Goal: Transaction & Acquisition: Purchase product/service

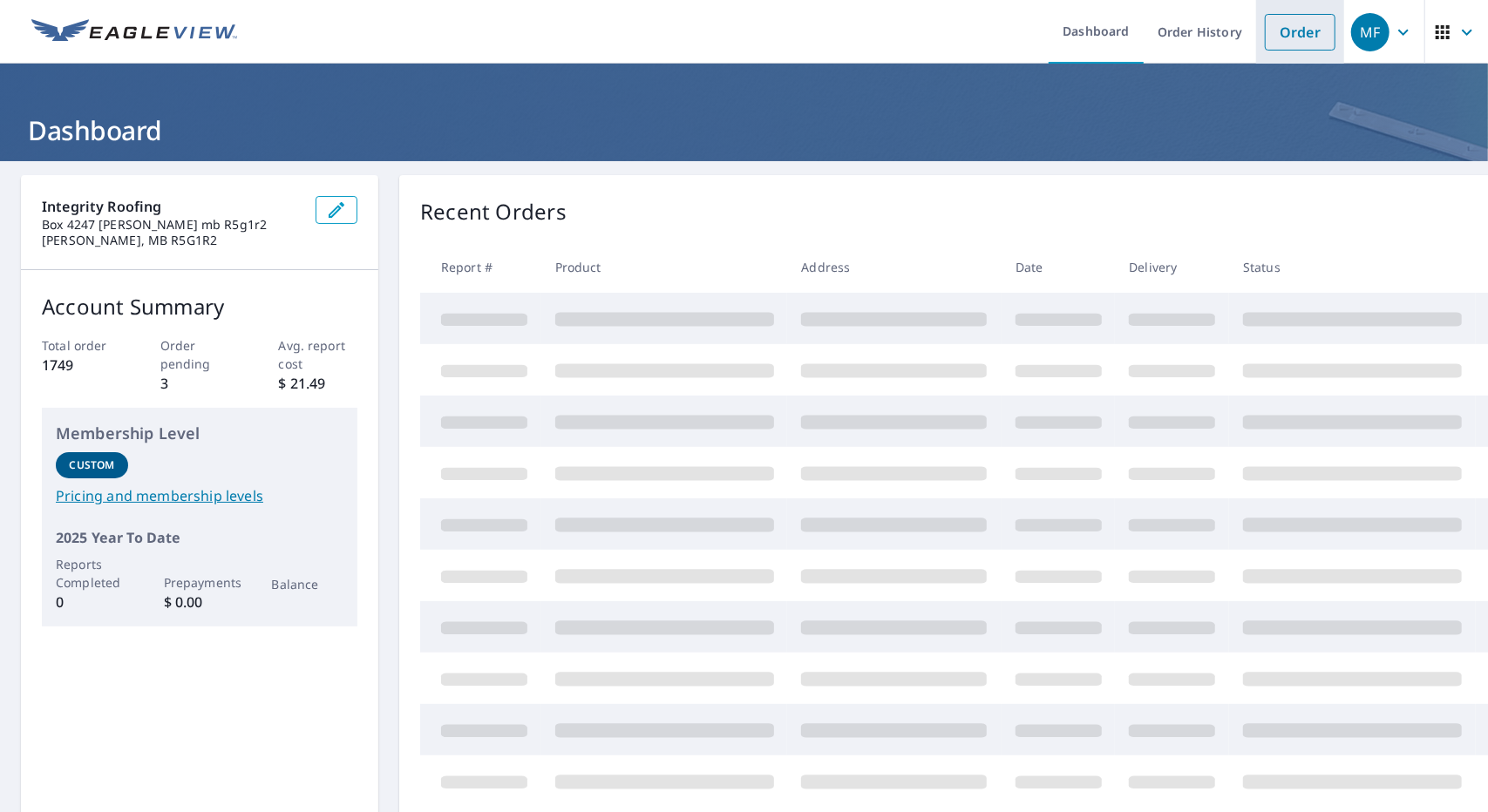
click at [1304, 42] on link "Order" at bounding box center [1299, 32] width 70 height 36
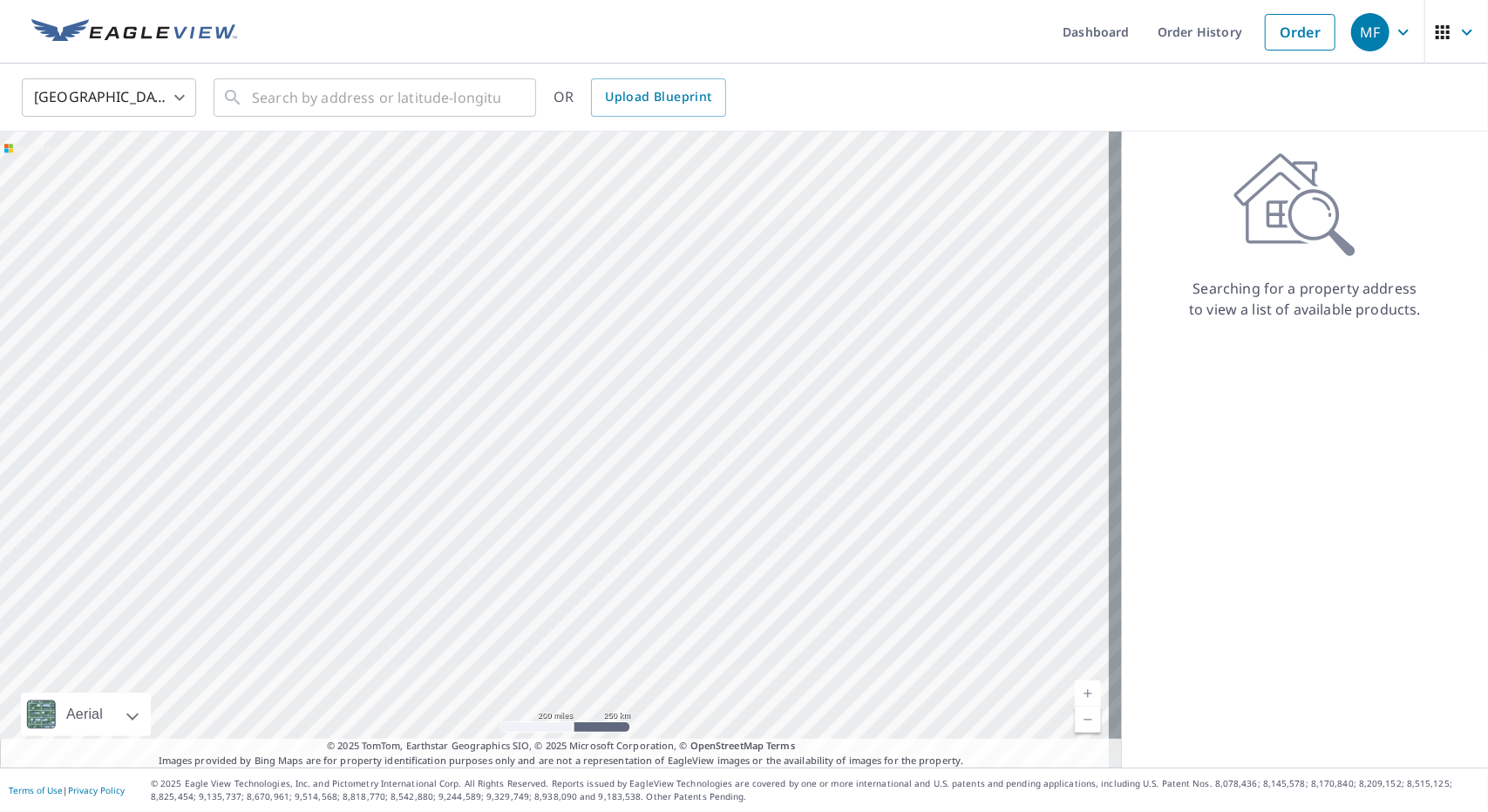
click at [134, 102] on body "MF MF Dashboard Order History Order MF United States US ​ ​ OR Upload Blueprint…" at bounding box center [744, 406] width 1488 height 812
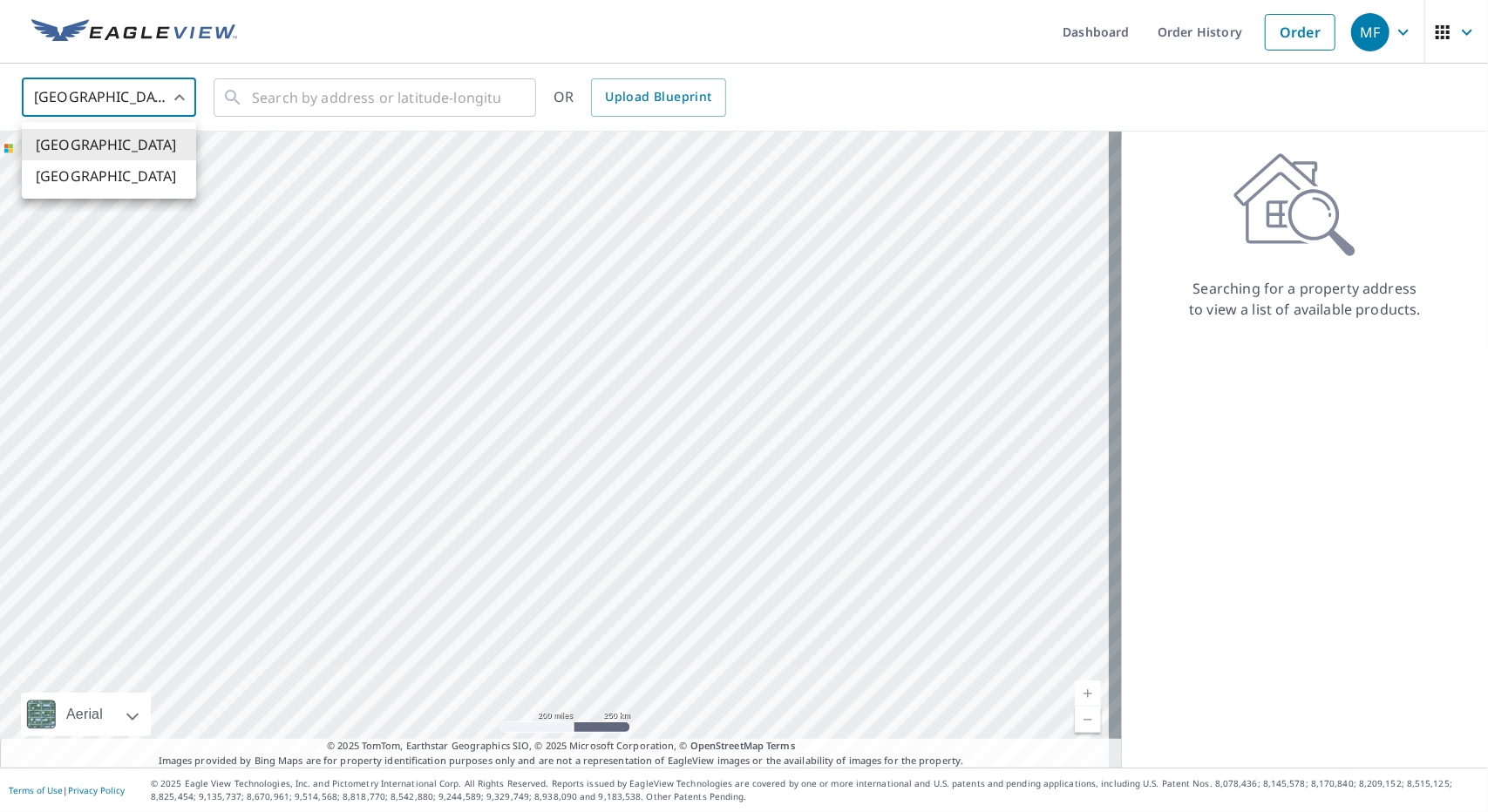
click at [115, 183] on li "[GEOGRAPHIC_DATA]" at bounding box center [109, 176] width 174 height 31
type input "CA"
click at [339, 91] on input "text" at bounding box center [376, 97] width 248 height 48
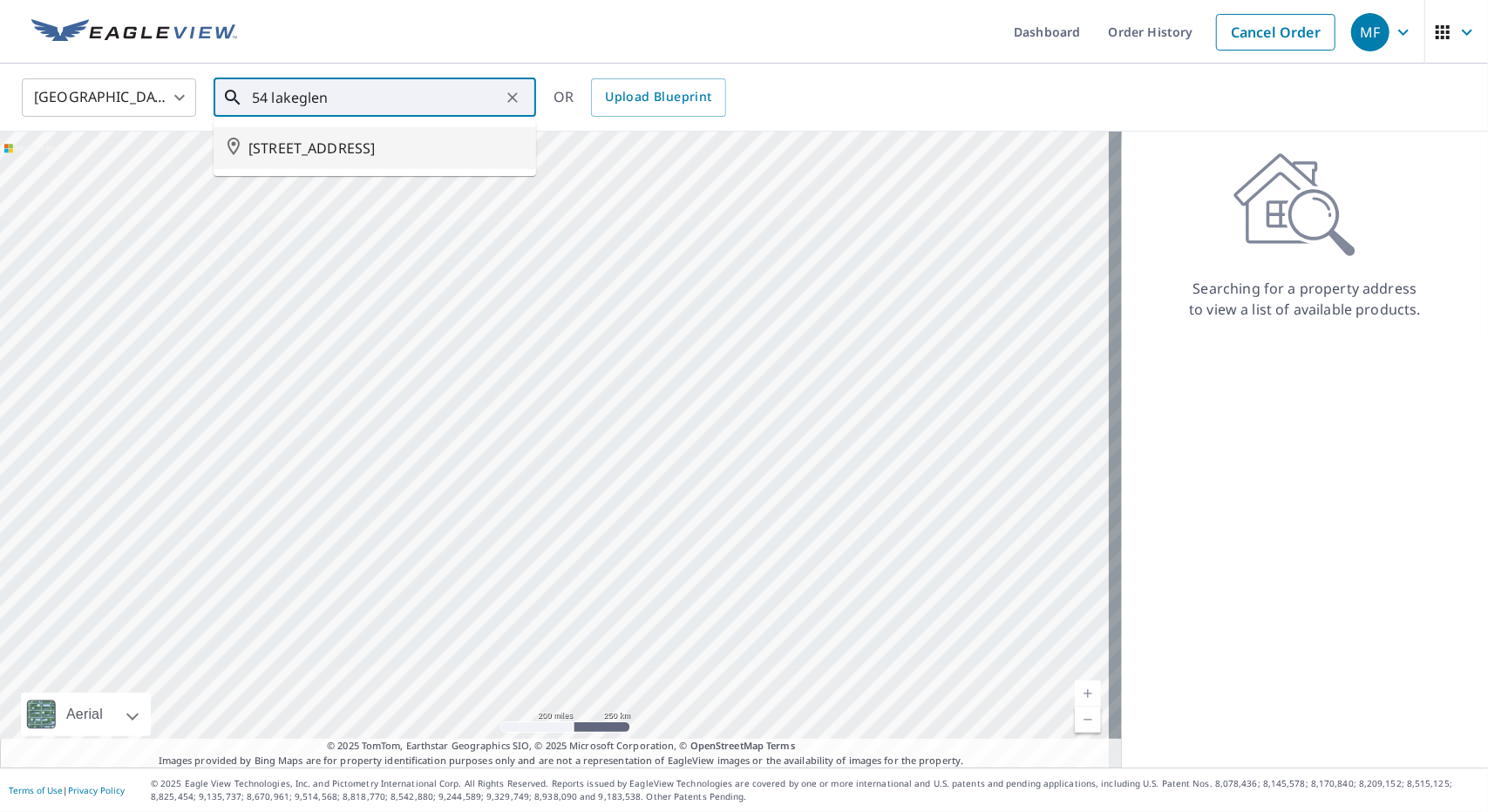
click at [358, 163] on li "[STREET_ADDRESS]" at bounding box center [374, 148] width 322 height 42
type input "[STREET_ADDRESS]"
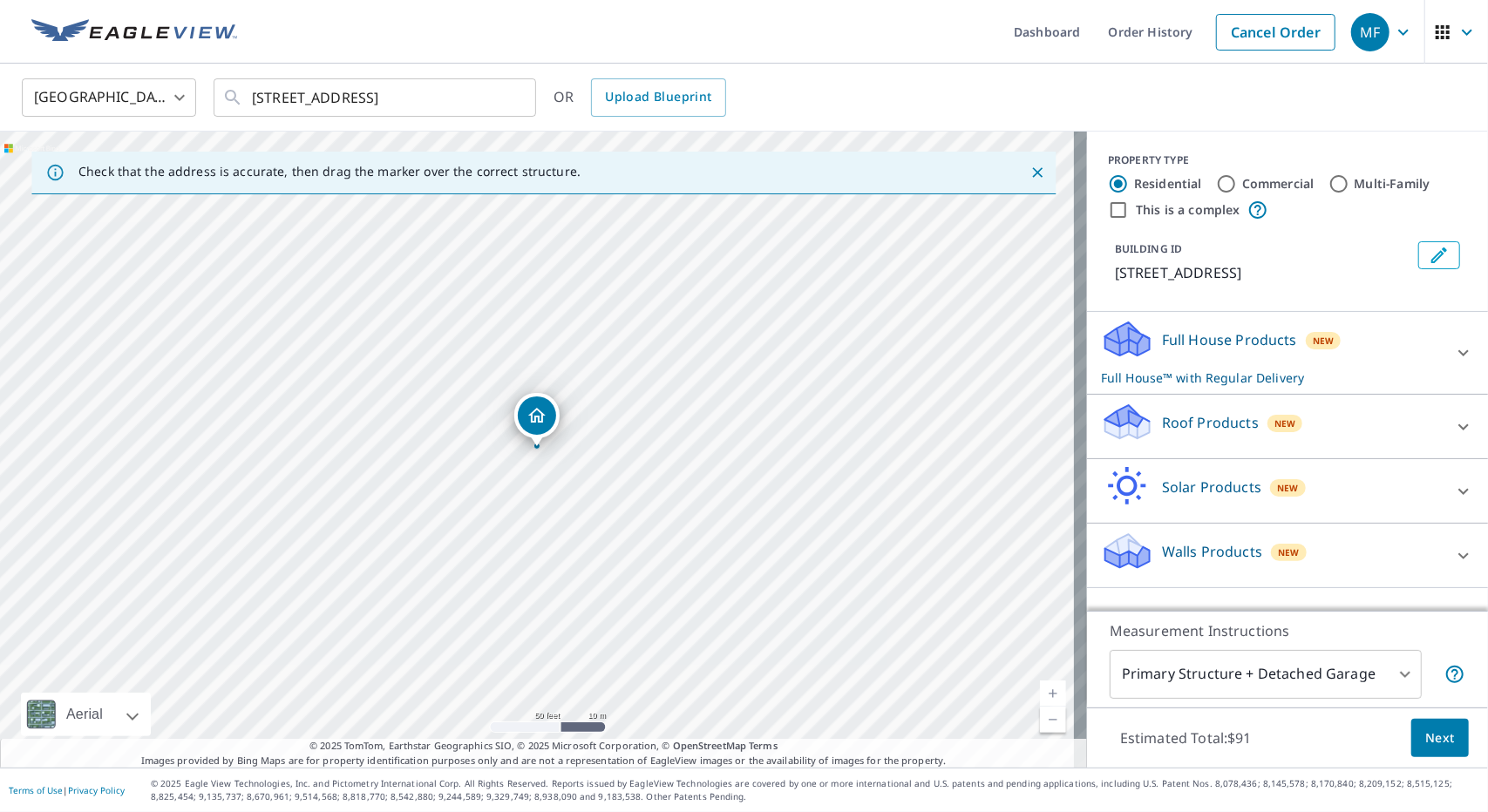
click at [1227, 564] on div "Walls Products New" at bounding box center [1272, 555] width 341 height 49
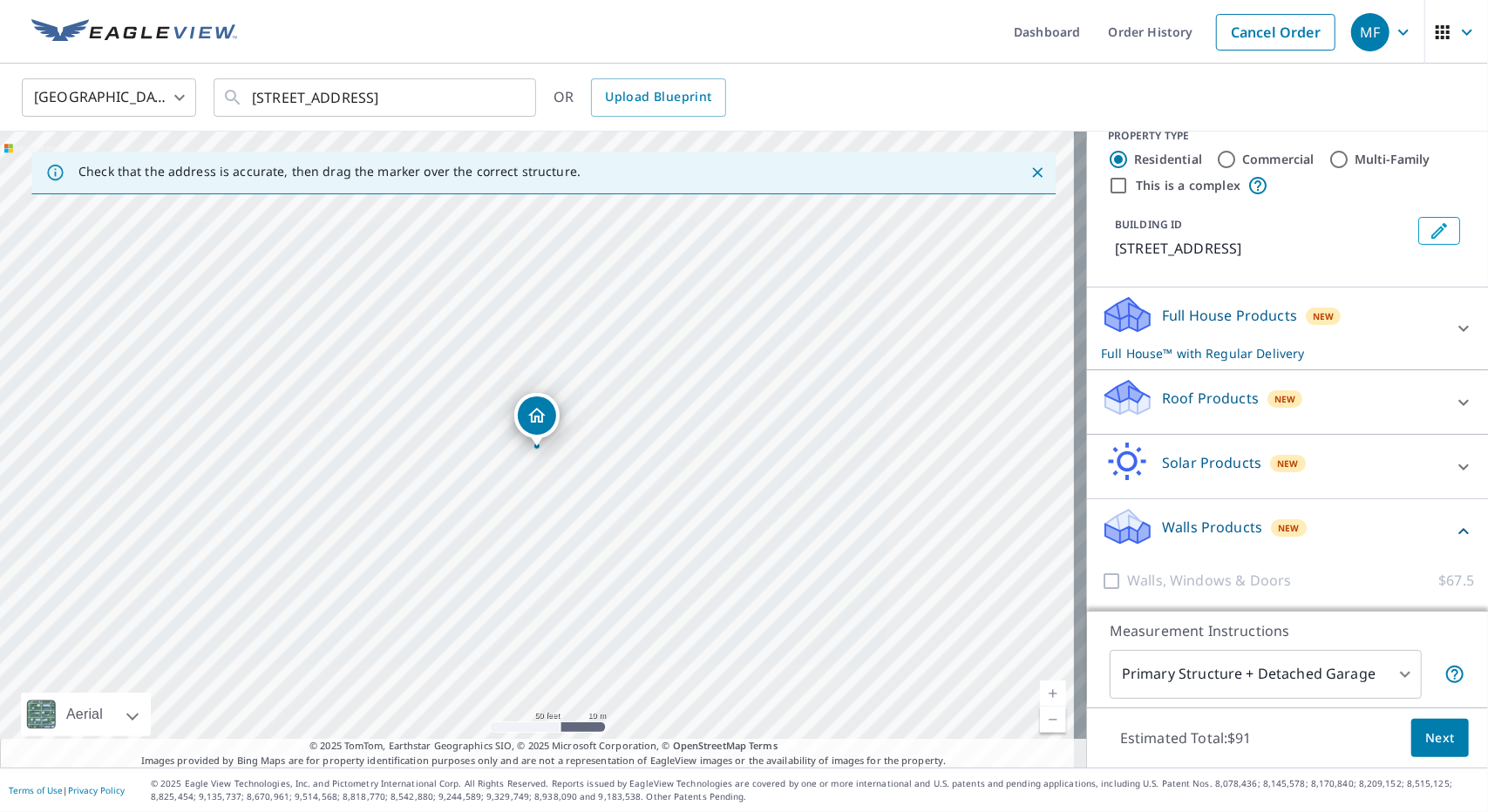
scroll to position [75, 0]
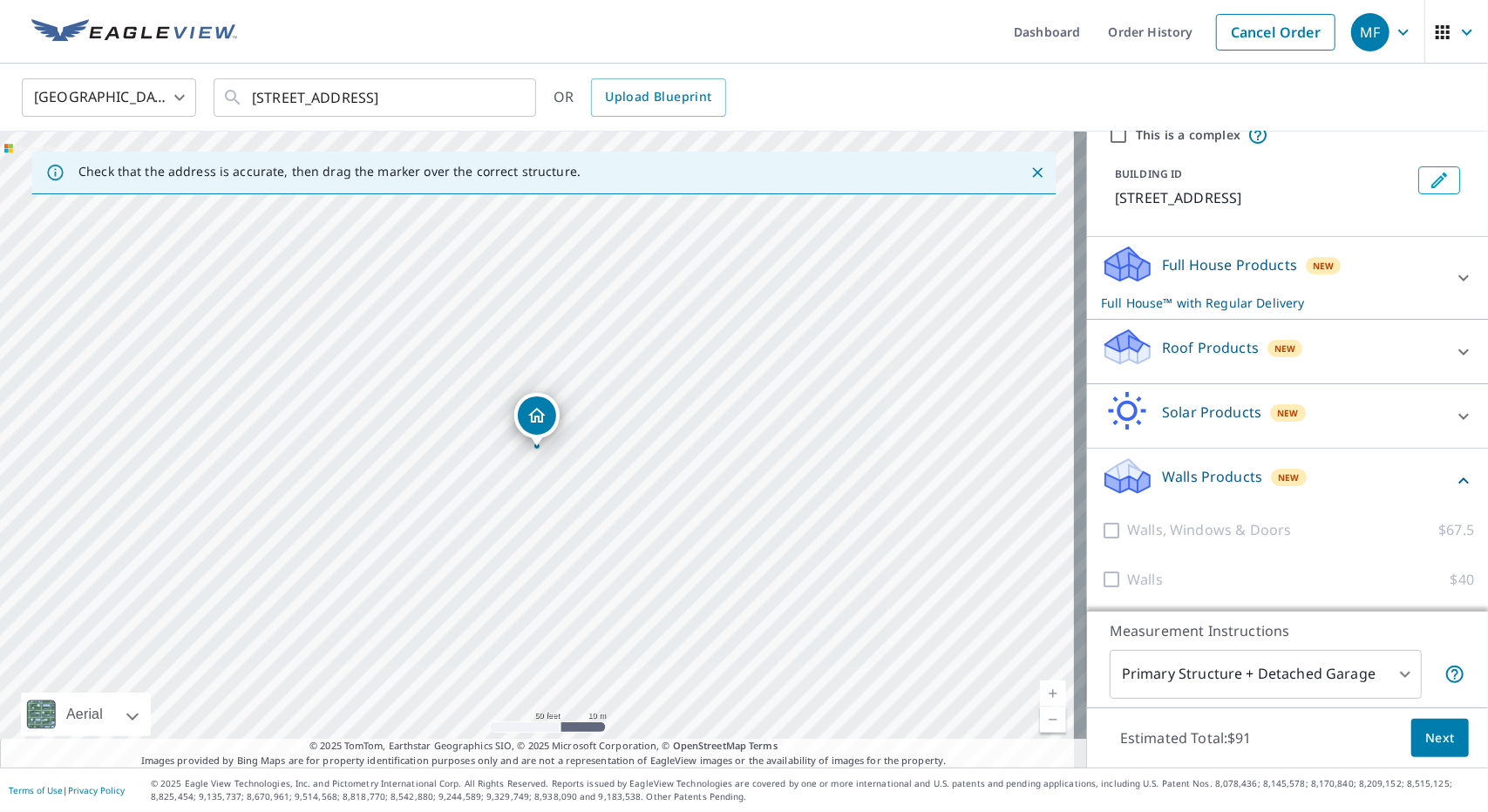
click at [1192, 413] on p "Solar Products" at bounding box center [1211, 411] width 100 height 21
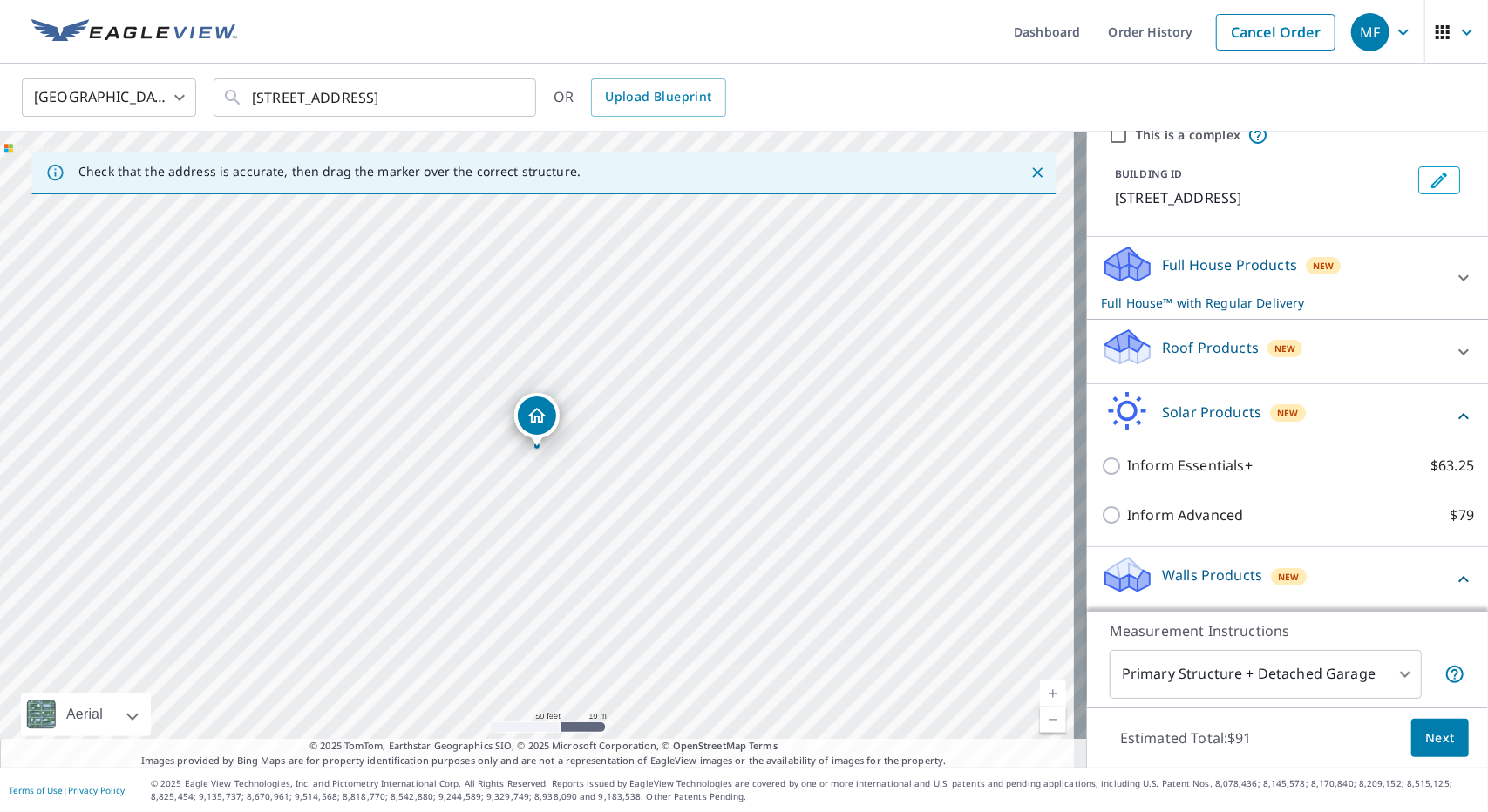
click at [1189, 337] on p "Roof Products" at bounding box center [1210, 347] width 97 height 21
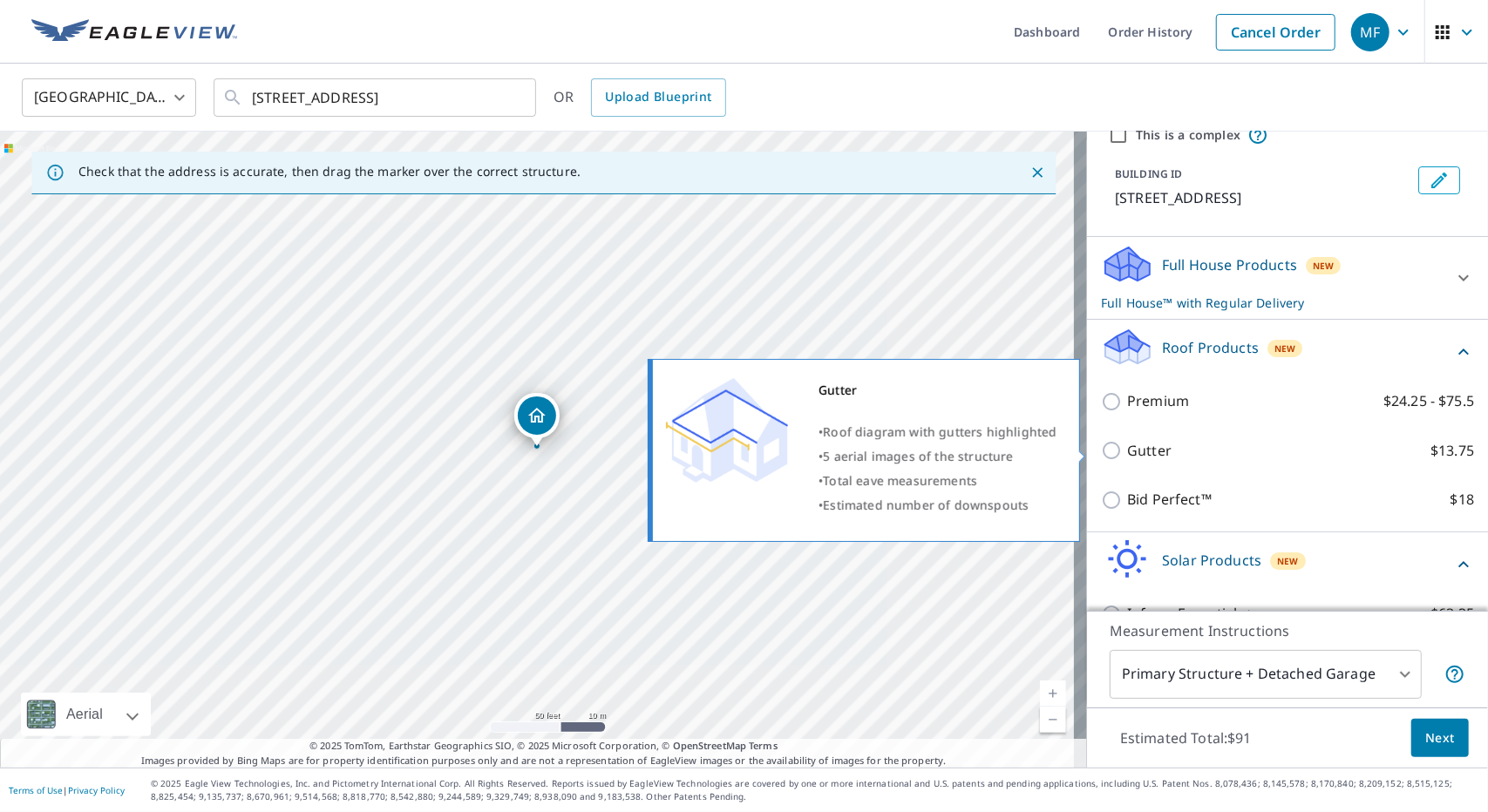
click at [1101, 442] on input "Gutter $13.75" at bounding box center [1114, 450] width 26 height 21
checkbox input "true"
checkbox input "false"
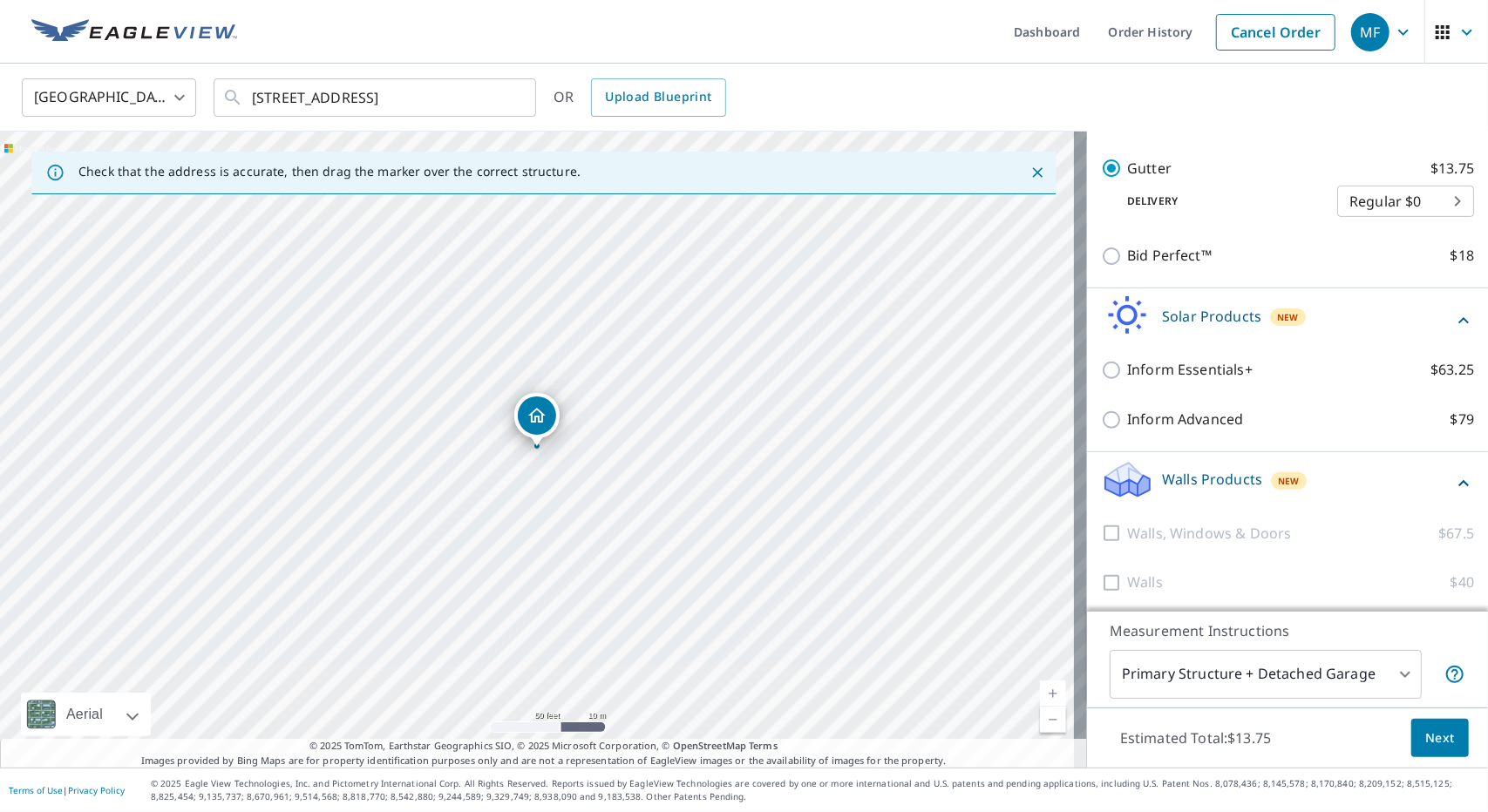
scroll to position [360, 0]
click at [1425, 734] on span "Next" at bounding box center [1440, 738] width 29 height 22
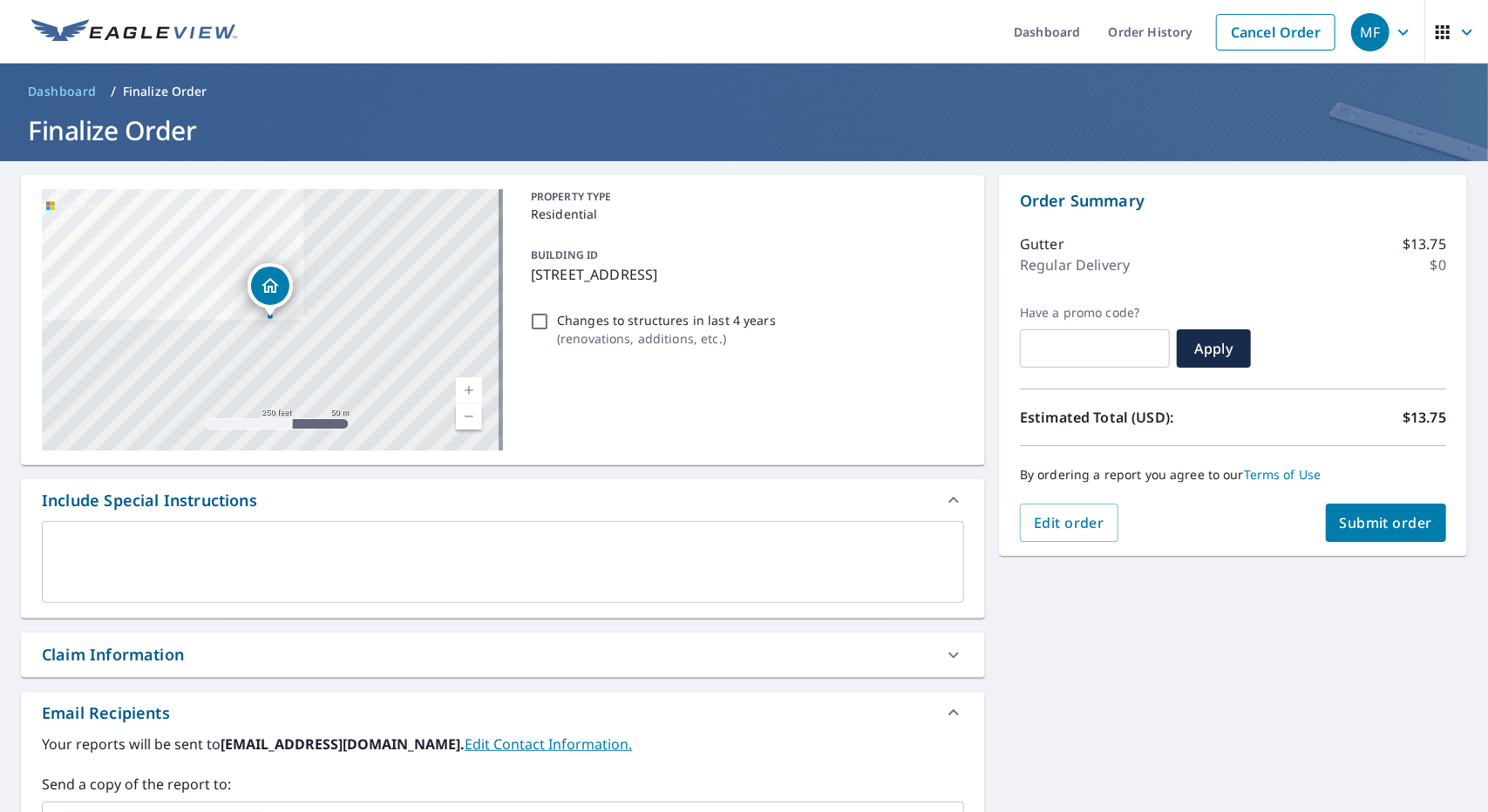
click at [1342, 528] on span "Submit order" at bounding box center [1386, 522] width 93 height 19
checkbox input "true"
